Goal: Find contact information: Find contact information

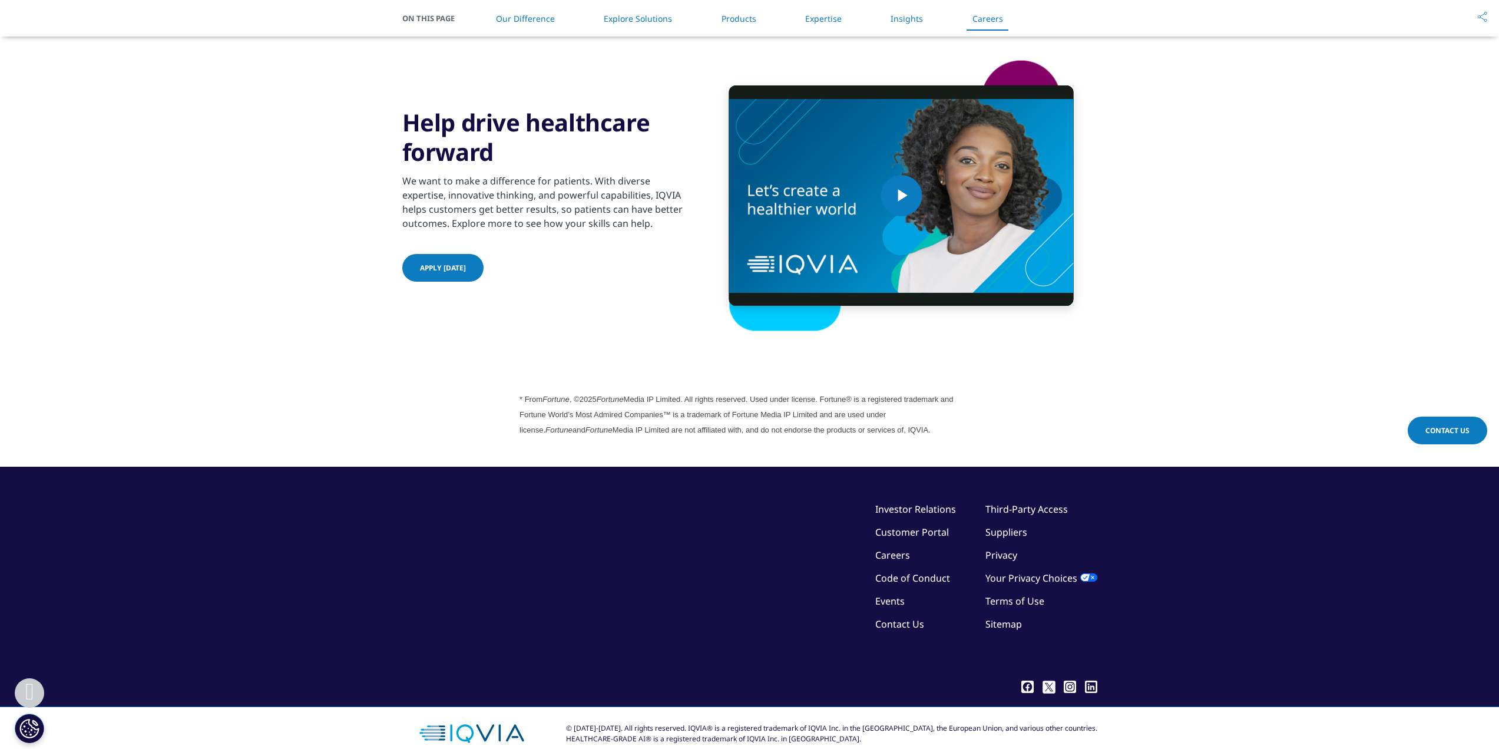
scroll to position [3069, 0]
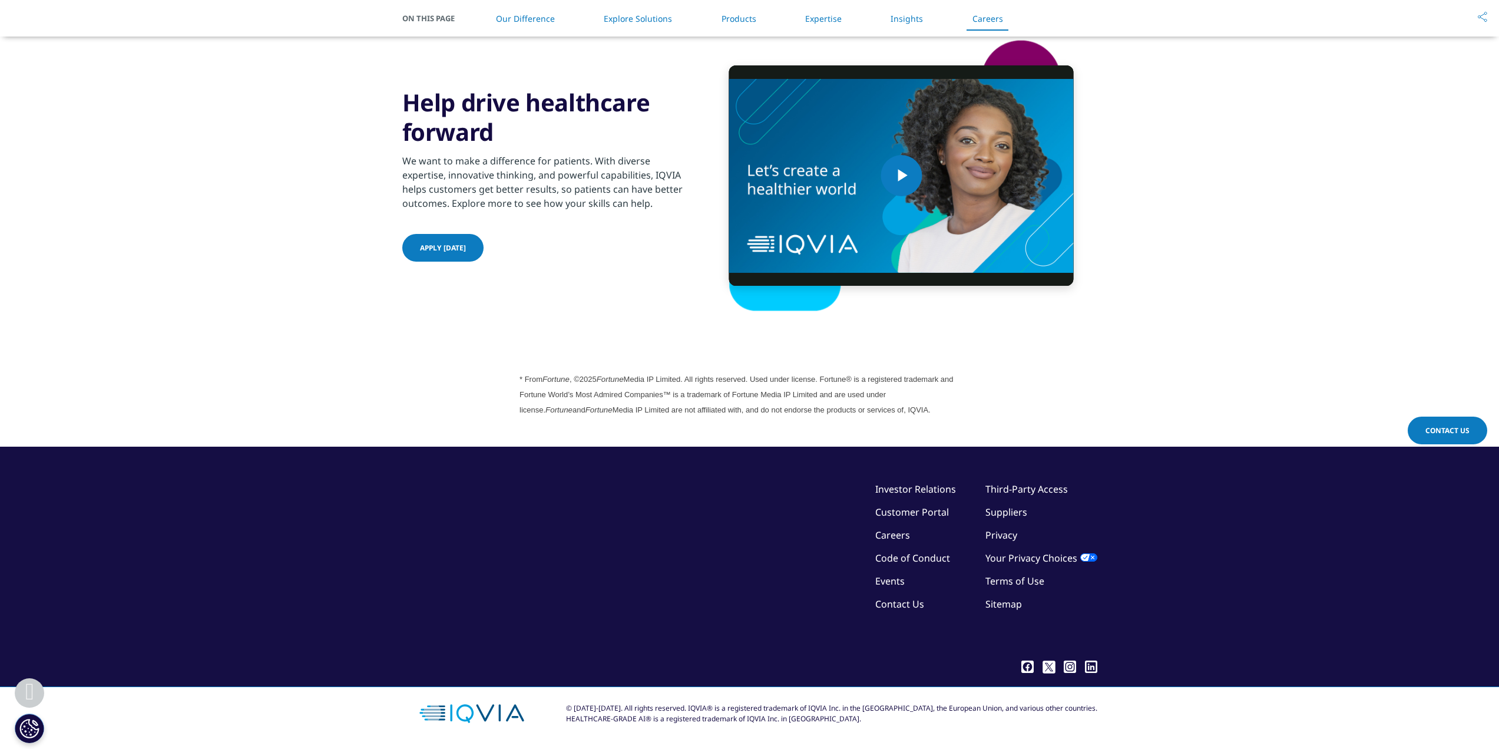
click at [826, 15] on link "Expertise" at bounding box center [823, 18] width 37 height 11
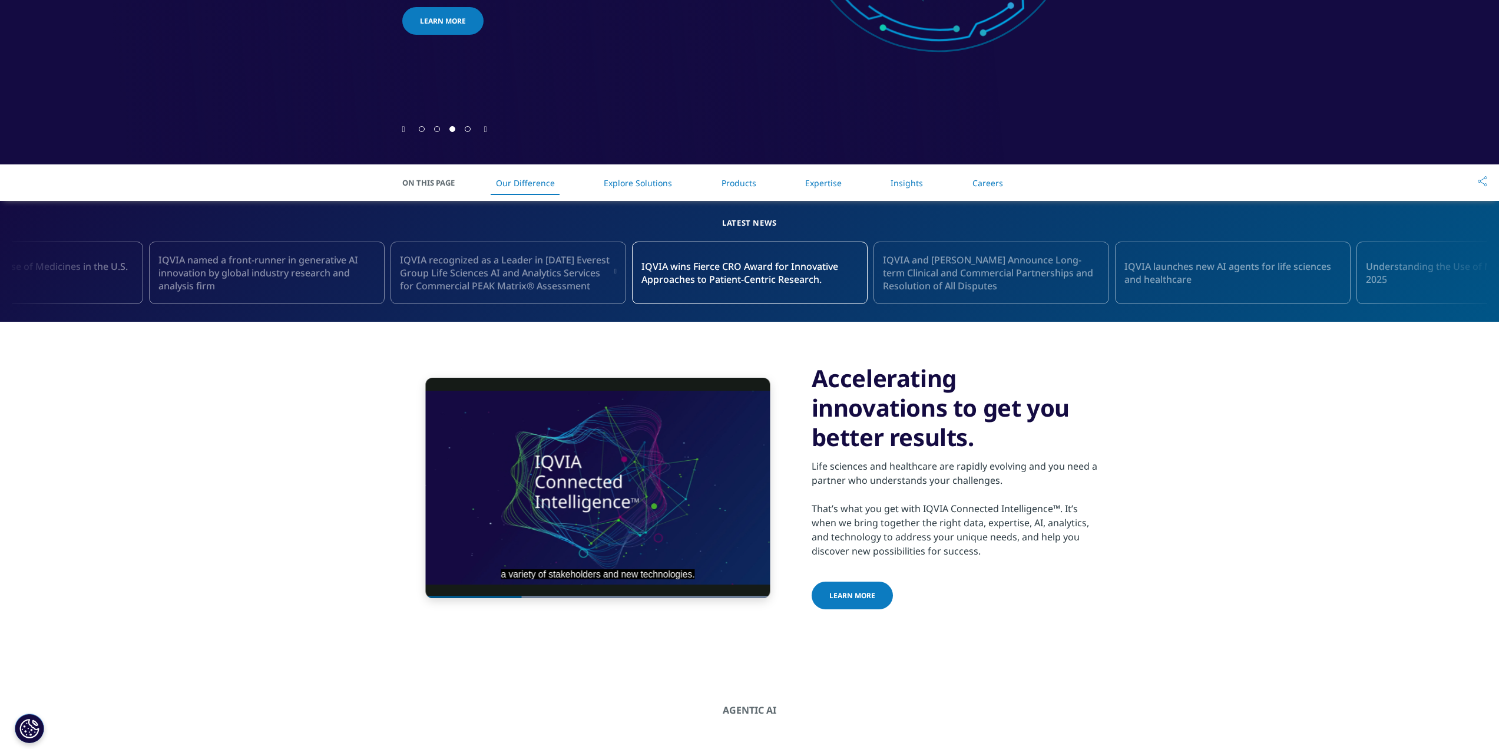
scroll to position [64, 0]
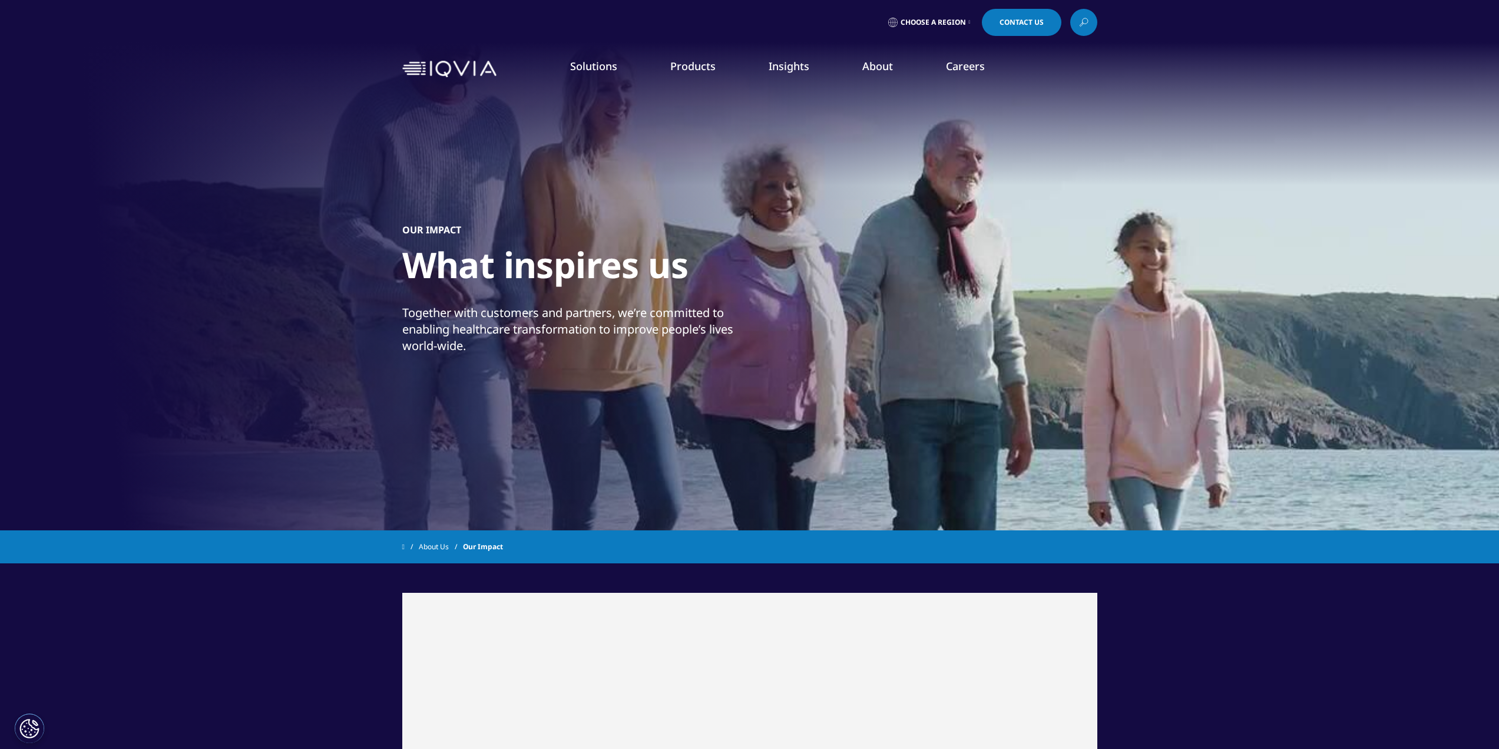
click at [788, 67] on link "Insights" at bounding box center [789, 66] width 41 height 14
click at [884, 63] on link "About" at bounding box center [877, 66] width 31 height 14
click at [464, 292] on link "Executive Team" at bounding box center [593, 292] width 362 height 13
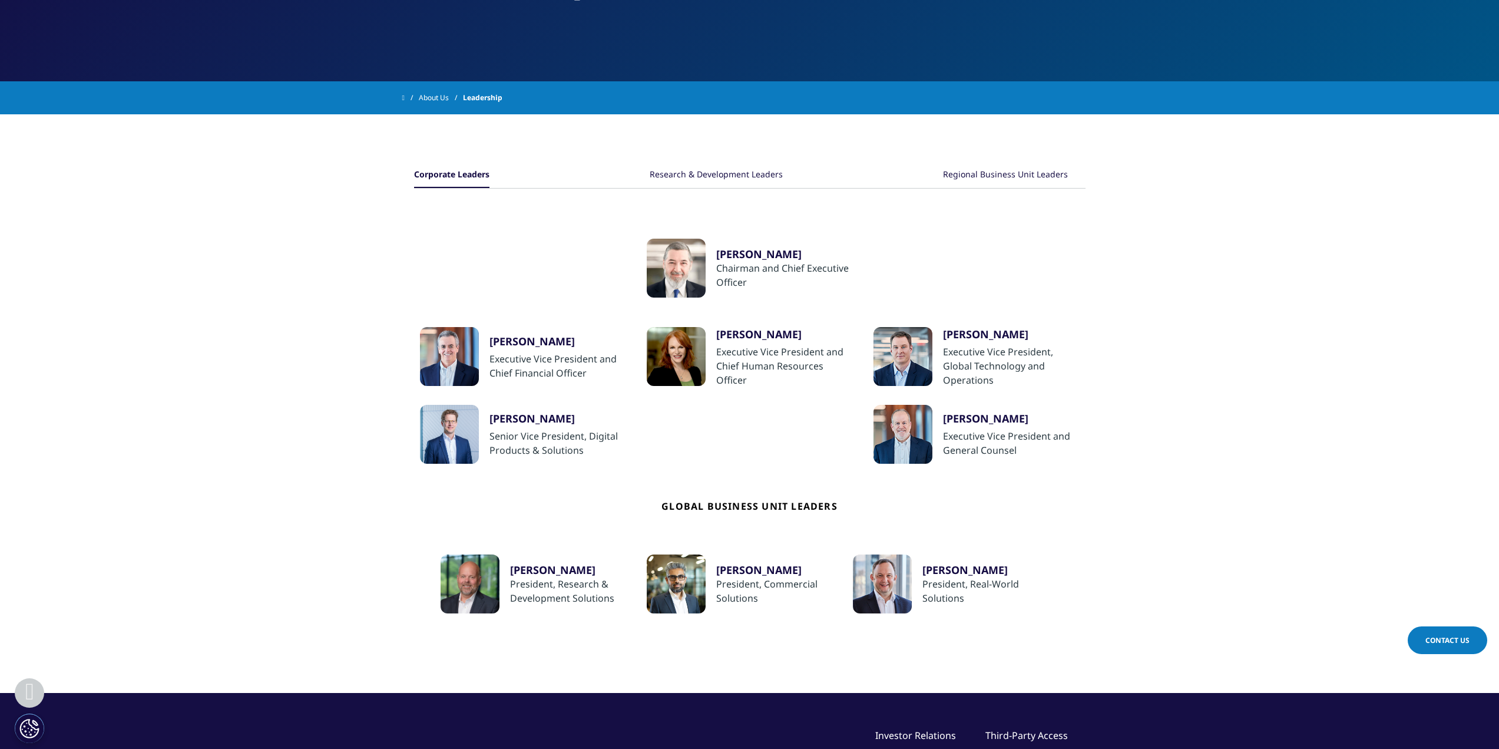
scroll to position [136, 0]
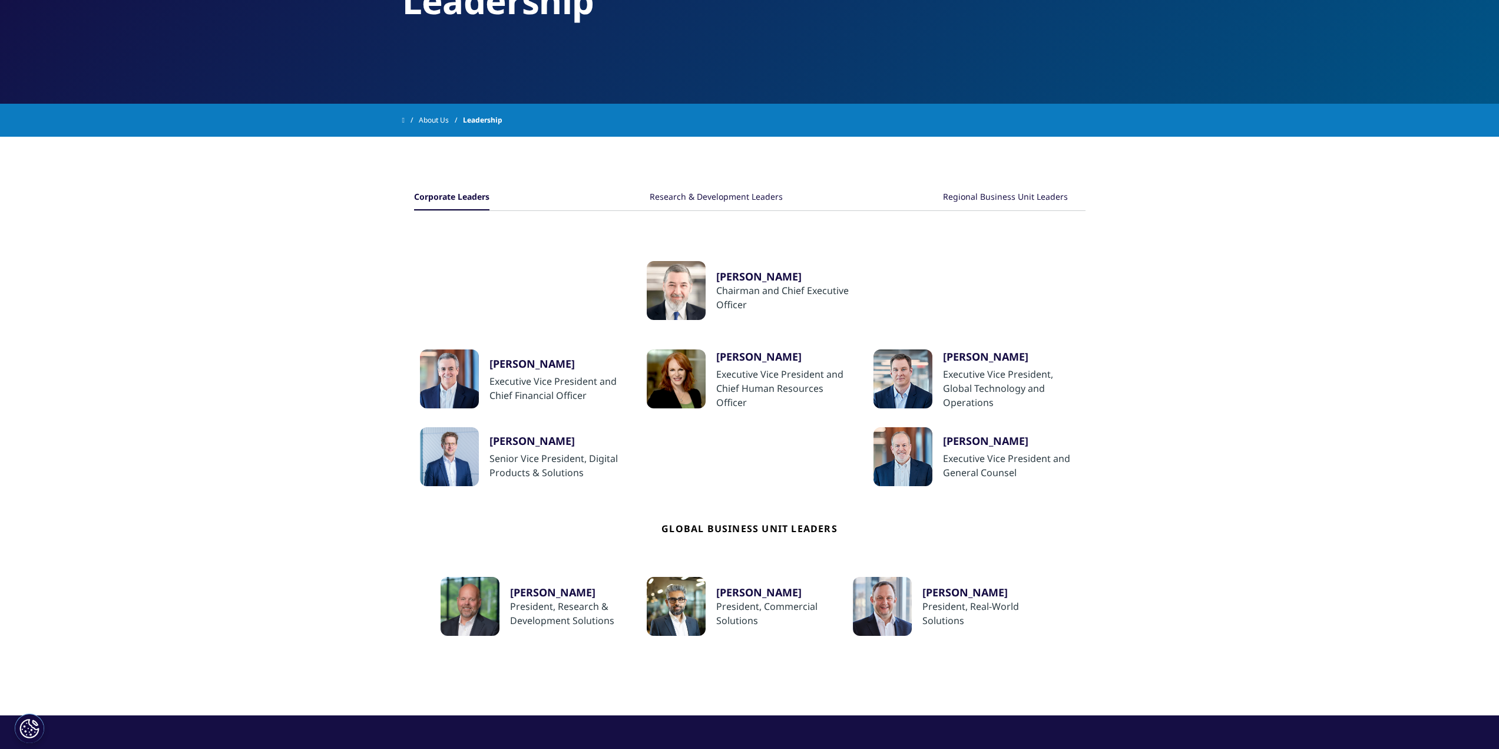
click at [718, 199] on div "Research & Development Leaders" at bounding box center [716, 197] width 133 height 25
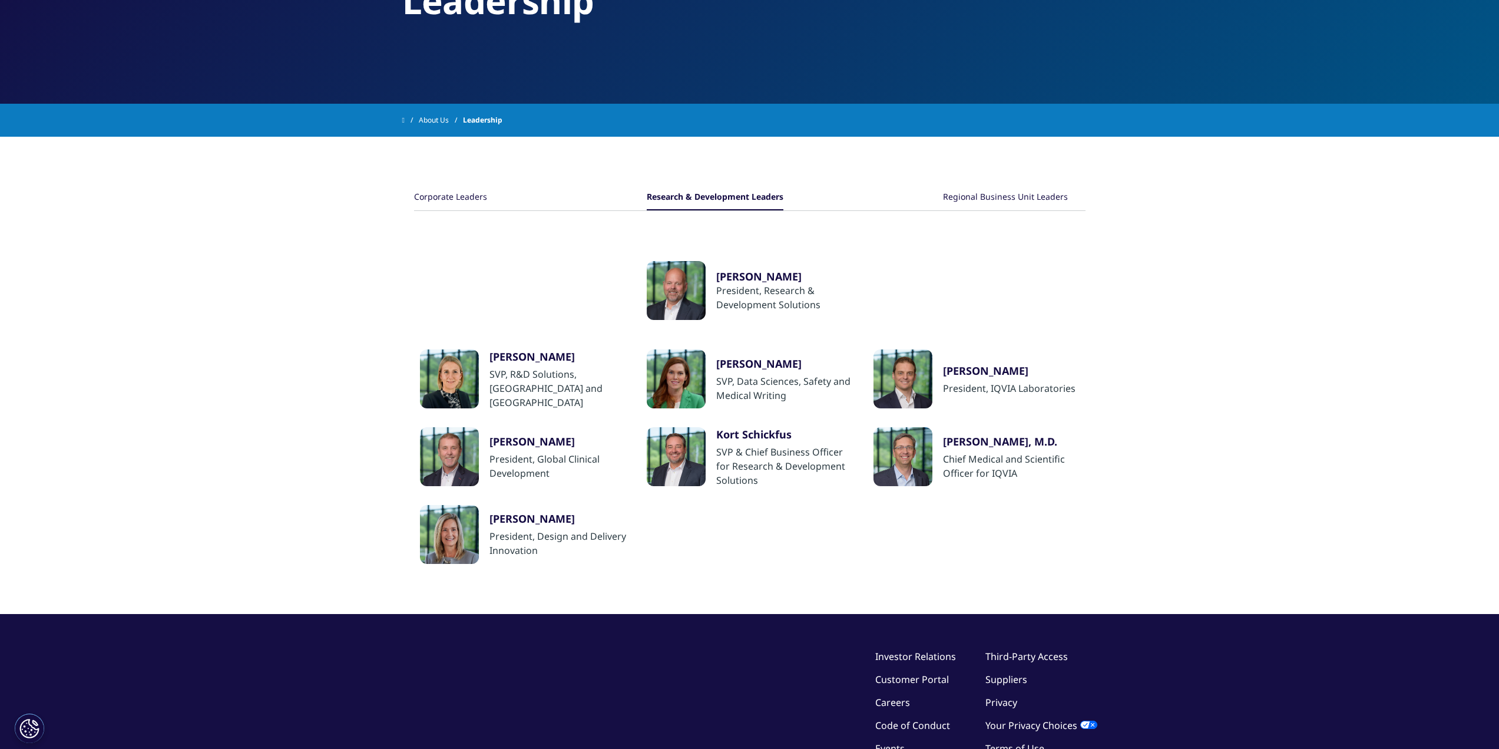
click at [981, 191] on div "Regional Business Unit Leaders" at bounding box center [1005, 197] width 125 height 25
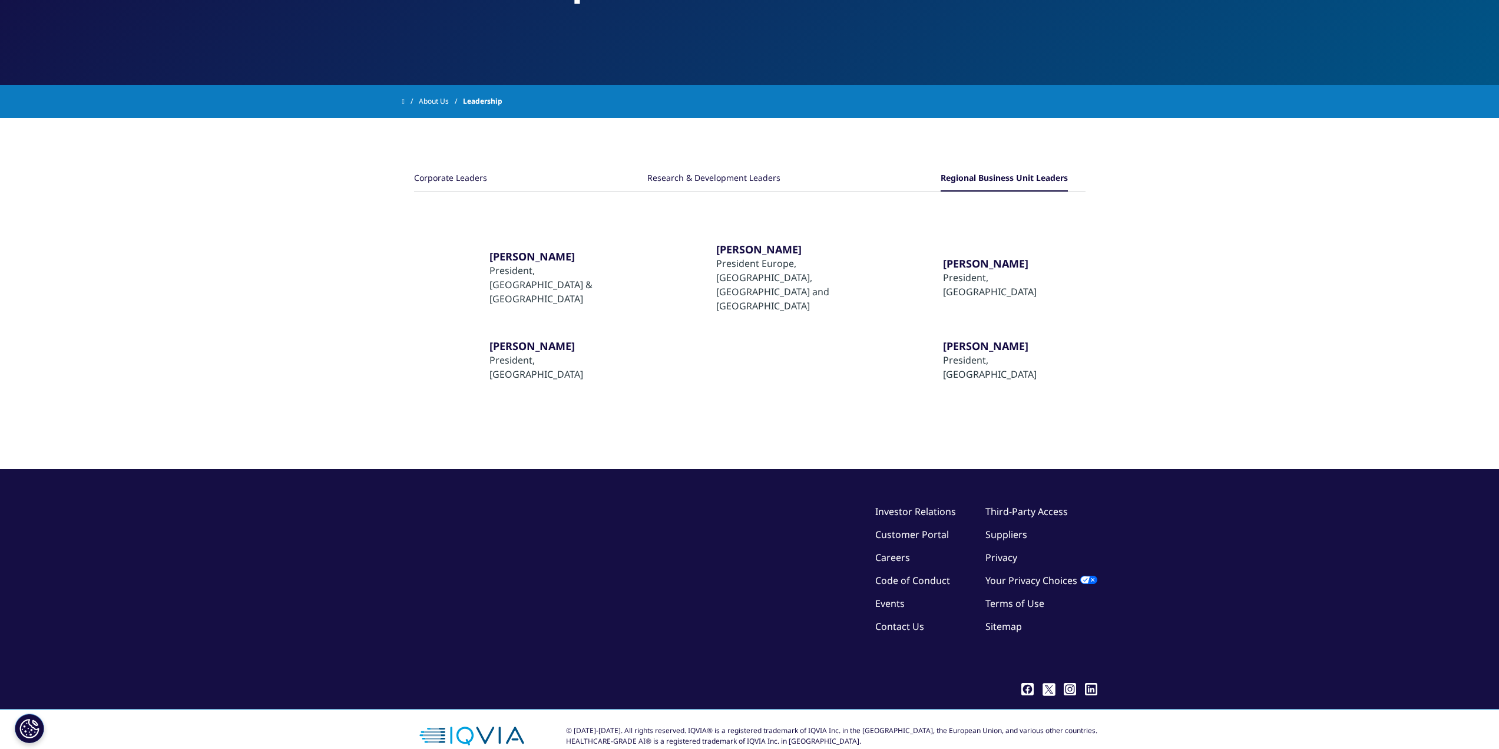
scroll to position [166, 0]
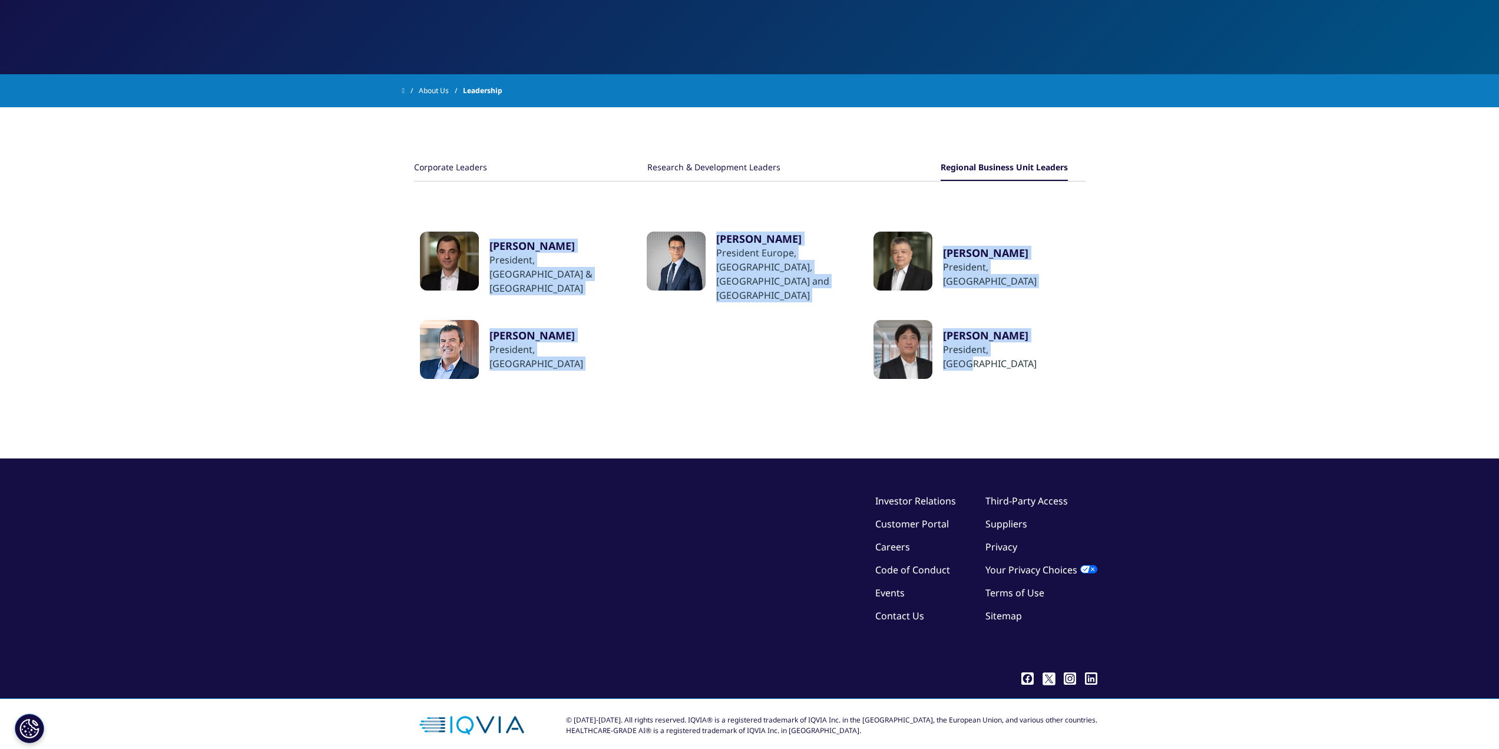
drag, startPoint x: 1085, startPoint y: 398, endPoint x: 429, endPoint y: 214, distance: 681.5
click at [429, 214] on ul "Ari Bousbib Chairman and Chief Executive Officer Ron Bruehlman Executive Vice P…" at bounding box center [750, 319] width 672 height 277
click at [708, 376] on li "Jon Resnick ​President, United States & Canada ​Alistair Grenfell President Eur…" at bounding box center [750, 320] width 660 height 177
click at [515, 373] on li "Jon Resnick ​President, United States & Canada ​Alistair Grenfell President Eur…" at bounding box center [750, 320] width 660 height 177
